Goal: Find specific page/section: Find specific page/section

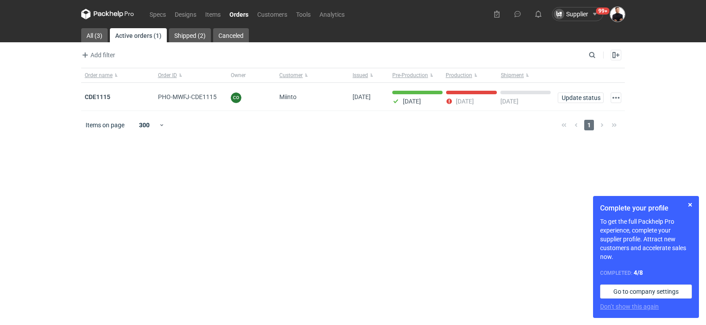
click at [615, 11] on img "button" at bounding box center [617, 14] width 15 height 15
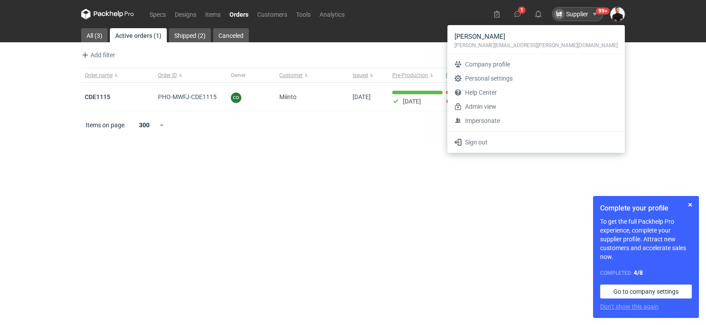
click at [569, 14] on div "Supplier" at bounding box center [570, 14] width 34 height 11
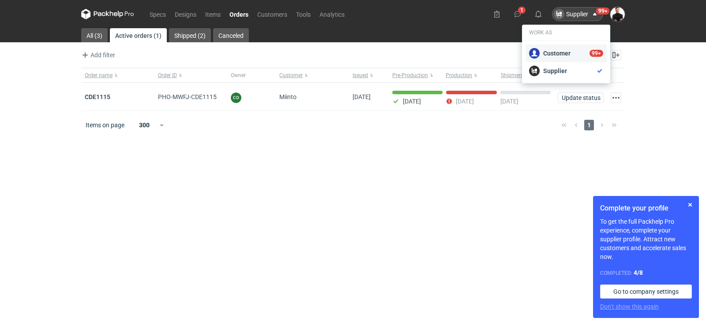
click at [556, 52] on div "Customer 99+" at bounding box center [566, 53] width 74 height 11
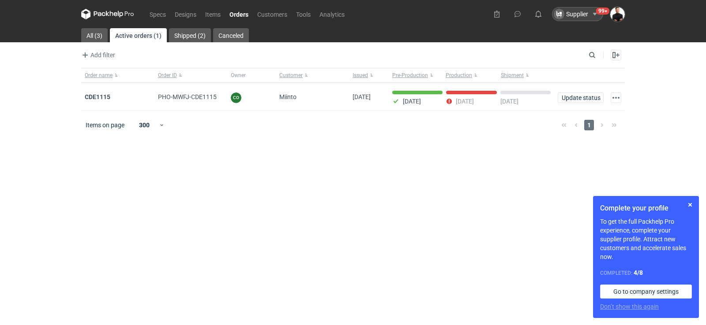
click at [582, 19] on div "Supplier" at bounding box center [570, 14] width 34 height 11
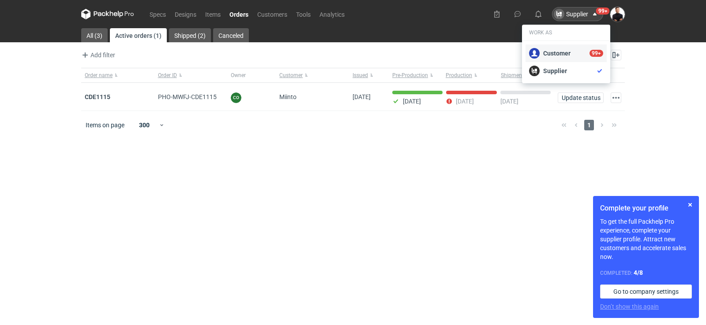
drag, startPoint x: 557, startPoint y: 52, endPoint x: 530, endPoint y: 2, distance: 56.8
click at [557, 52] on div "Customer 99+" at bounding box center [566, 53] width 74 height 11
